Goal: Information Seeking & Learning: Learn about a topic

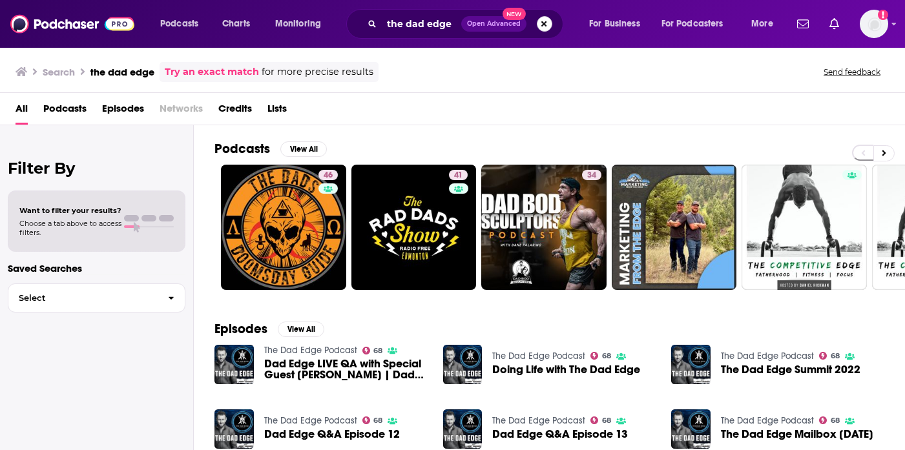
click at [546, 24] on button "Search podcasts, credits, & more..." at bounding box center [544, 23] width 15 height 15
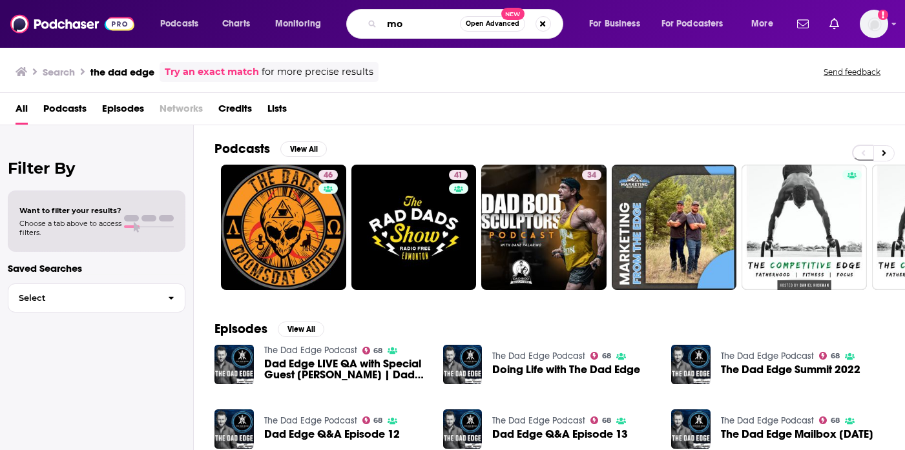
type input "m"
type input "emotional longevity"
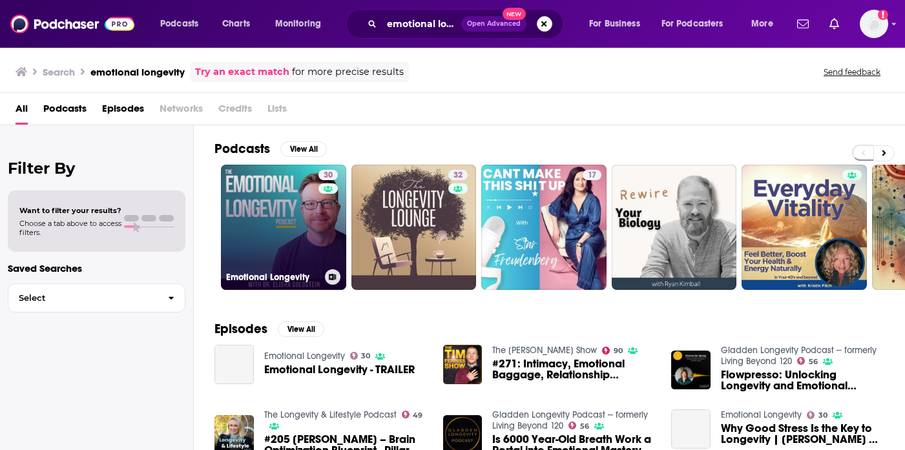
click at [271, 197] on link "30 Emotional Longevity" at bounding box center [283, 227] width 125 height 125
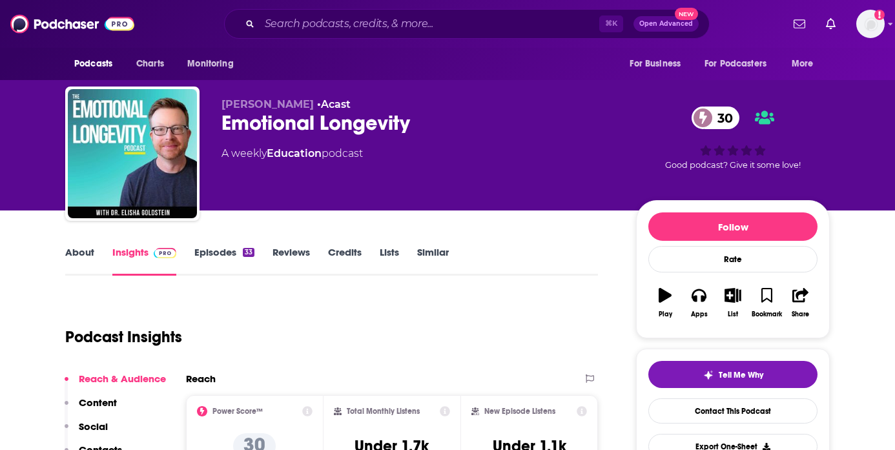
scroll to position [88, 0]
